Goal: Navigation & Orientation: Find specific page/section

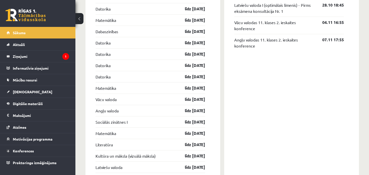
scroll to position [592, 0]
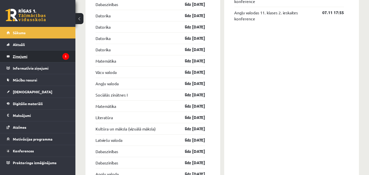
click at [23, 58] on legend "Ziņojumi 1" at bounding box center [41, 57] width 56 height 12
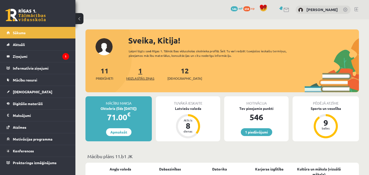
click at [141, 71] on link "1 Neizlasītās ziņas" at bounding box center [140, 73] width 28 height 15
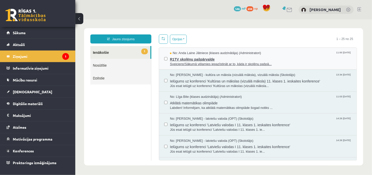
click at [197, 58] on span "R1TV skolēnu pašpārvalde" at bounding box center [261, 58] width 182 height 6
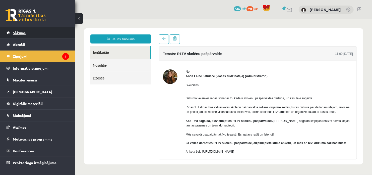
click at [51, 34] on link "Sākums" at bounding box center [38, 33] width 63 height 12
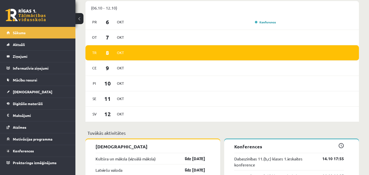
scroll to position [326, 0]
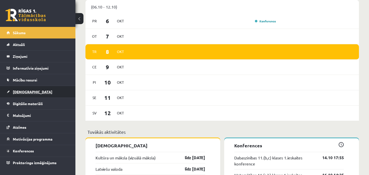
click at [29, 93] on link "[DEMOGRAPHIC_DATA]" at bounding box center [38, 92] width 63 height 12
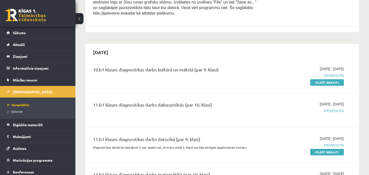
scroll to position [275, 0]
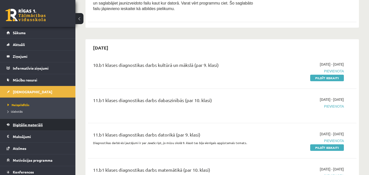
click at [32, 125] on span "Digitālie materiāli" at bounding box center [28, 124] width 30 height 5
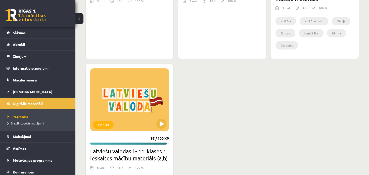
scroll to position [954, 0]
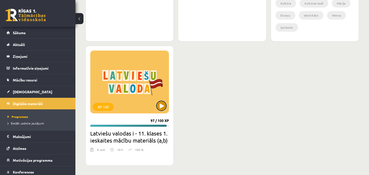
click at [162, 108] on button at bounding box center [161, 106] width 10 height 10
